Goal: Transaction & Acquisition: Subscribe to service/newsletter

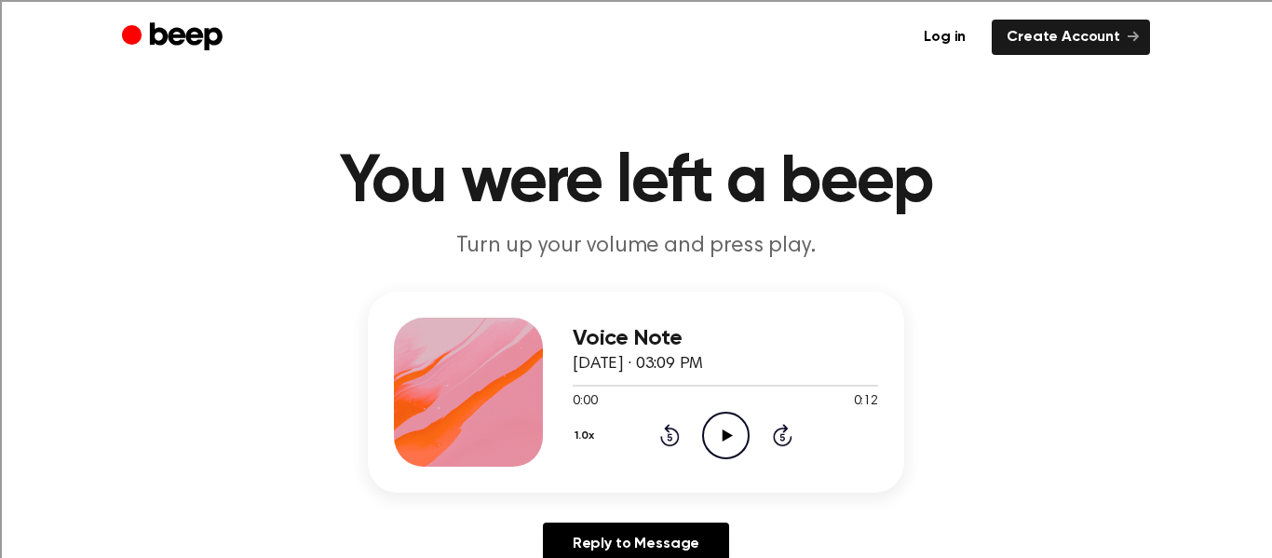
click at [744, 425] on icon "Play Audio" at bounding box center [725, 435] width 47 height 47
click at [727, 441] on icon "Pause Audio" at bounding box center [725, 435] width 47 height 47
click at [659, 434] on icon "Rewind 5 seconds" at bounding box center [669, 435] width 20 height 24
click at [714, 426] on icon "Play Audio" at bounding box center [725, 435] width 47 height 47
click at [714, 426] on icon "Pause Audio" at bounding box center [725, 435] width 47 height 47
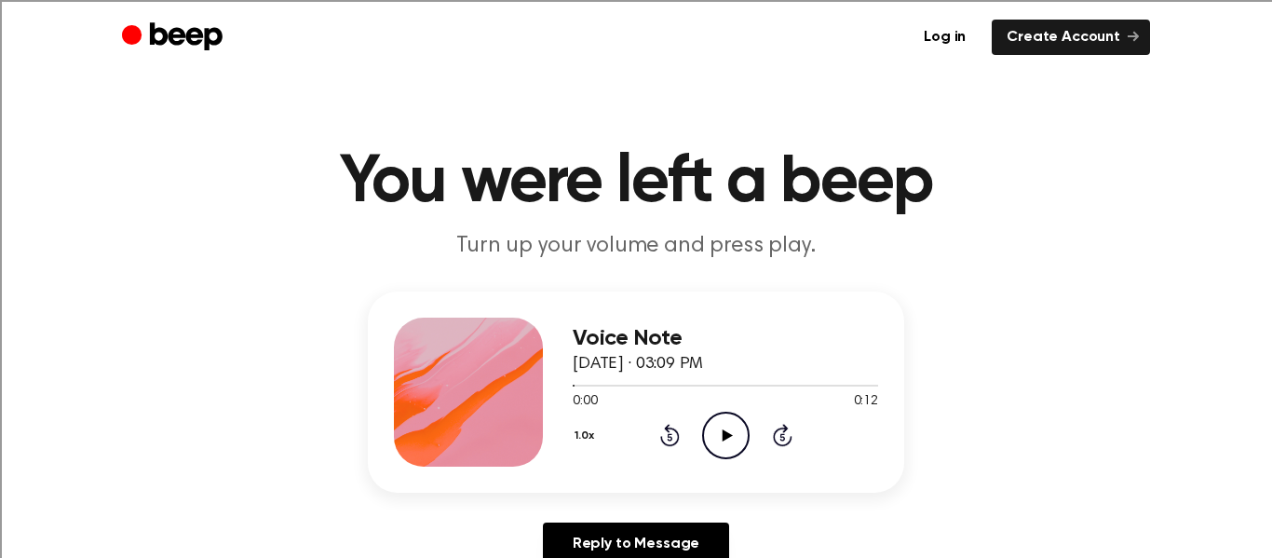
click at [724, 434] on icon at bounding box center [727, 435] width 10 height 12
click at [725, 438] on icon at bounding box center [727, 435] width 10 height 12
click at [715, 425] on icon "Play Audio" at bounding box center [725, 435] width 47 height 47
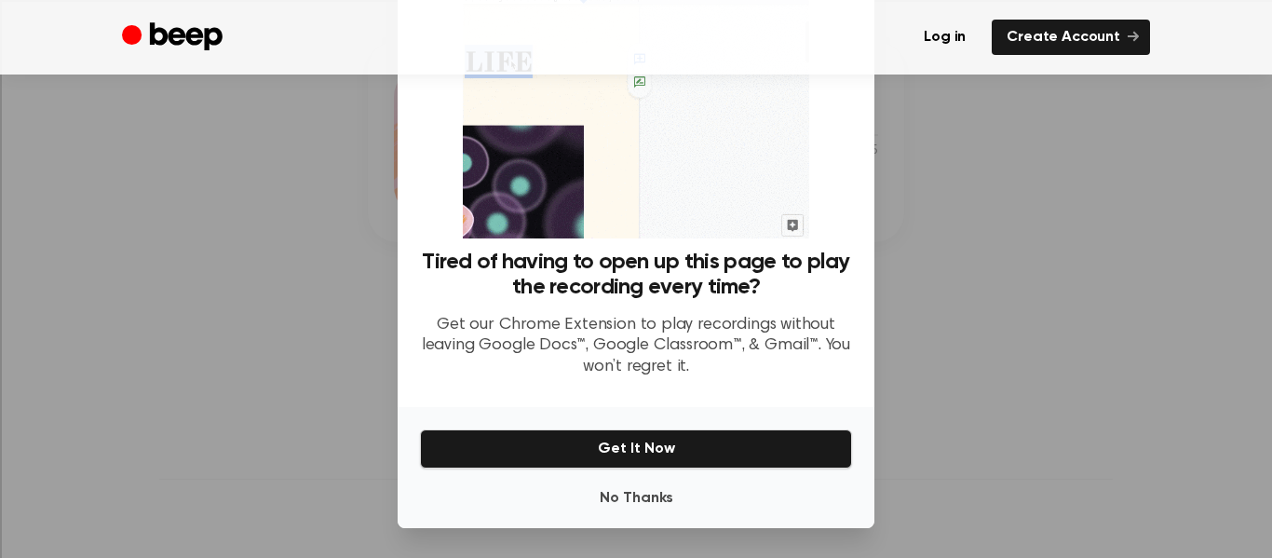
scroll to position [250, 0]
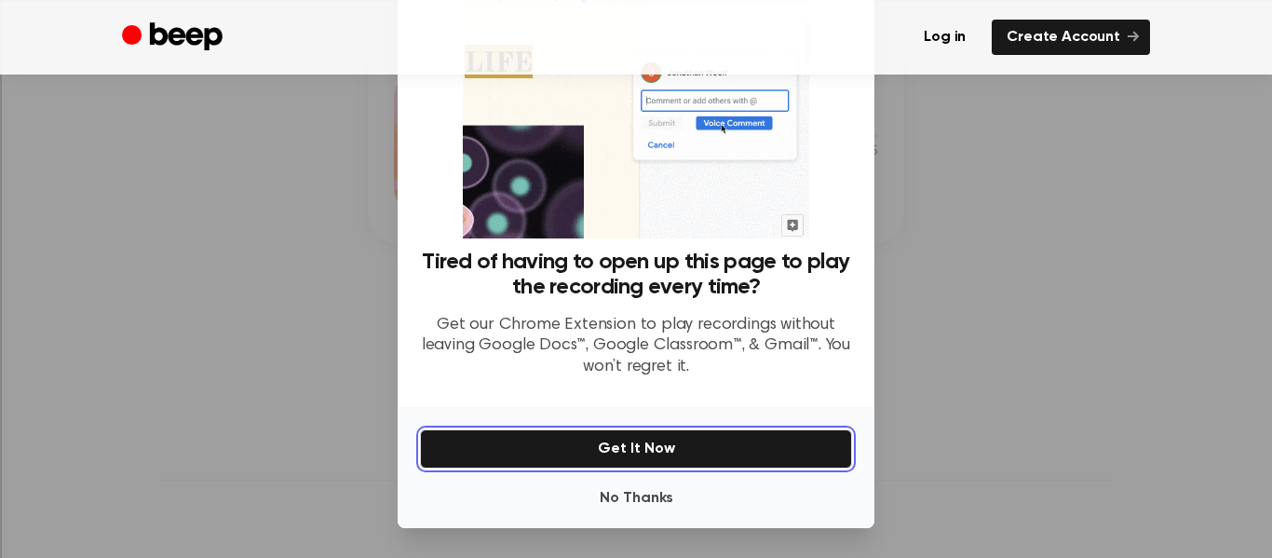
click at [576, 450] on button "Get It Now" at bounding box center [636, 448] width 432 height 39
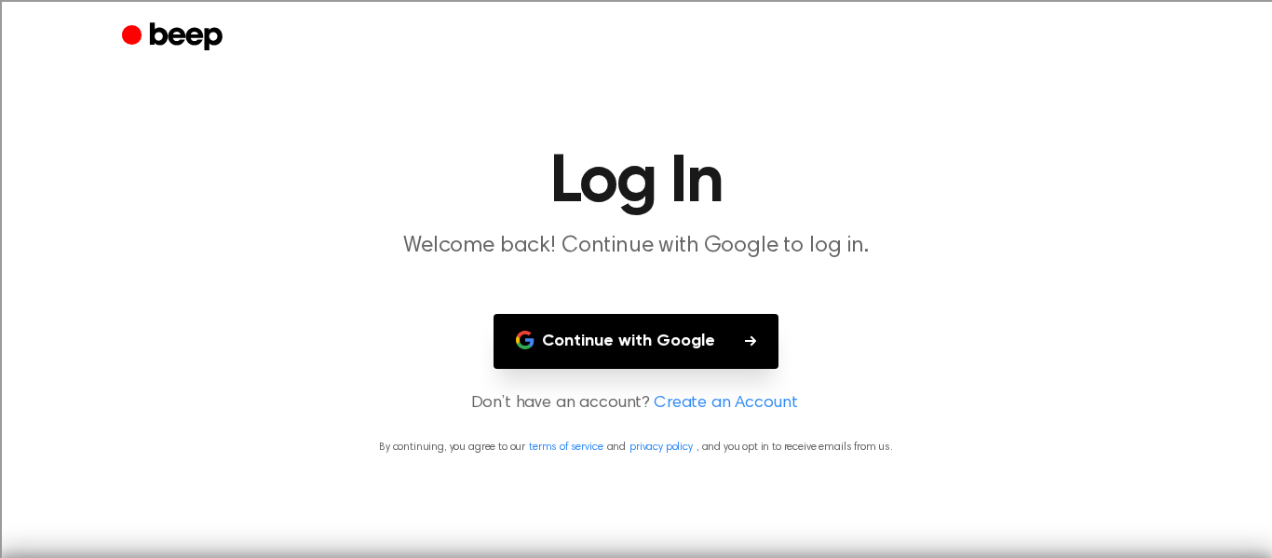
click at [623, 342] on button "Continue with Google" at bounding box center [636, 341] width 285 height 55
